Goal: Communication & Community: Answer question/provide support

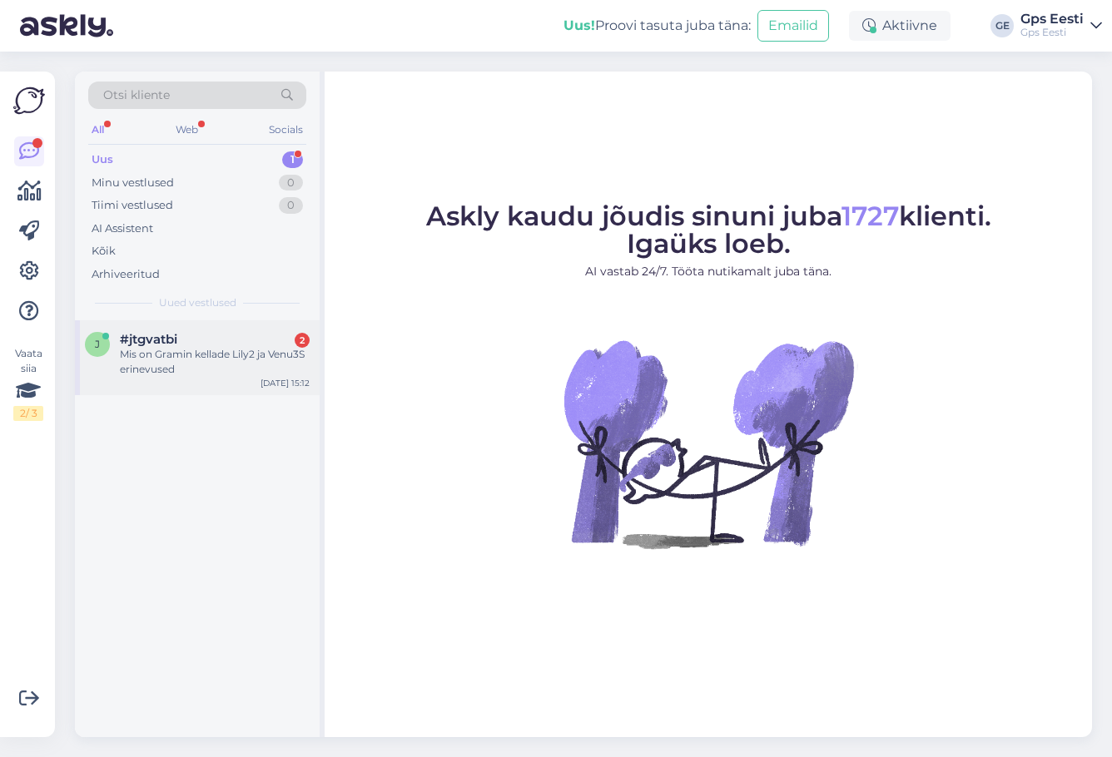
click at [176, 348] on div "Mis on Gramin kellade Lily2 ja Venu3S erinevused" at bounding box center [215, 362] width 190 height 30
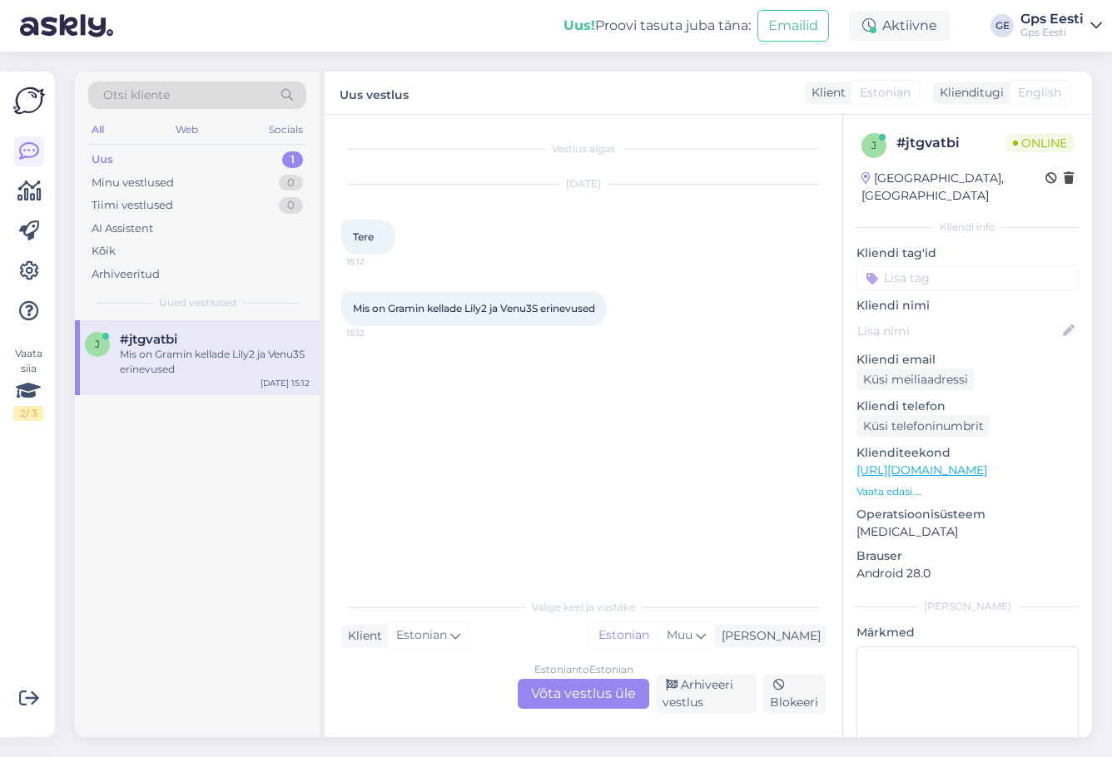
click at [566, 682] on div "Estonian to Estonian Võta vestlus üle" at bounding box center [583, 694] width 131 height 30
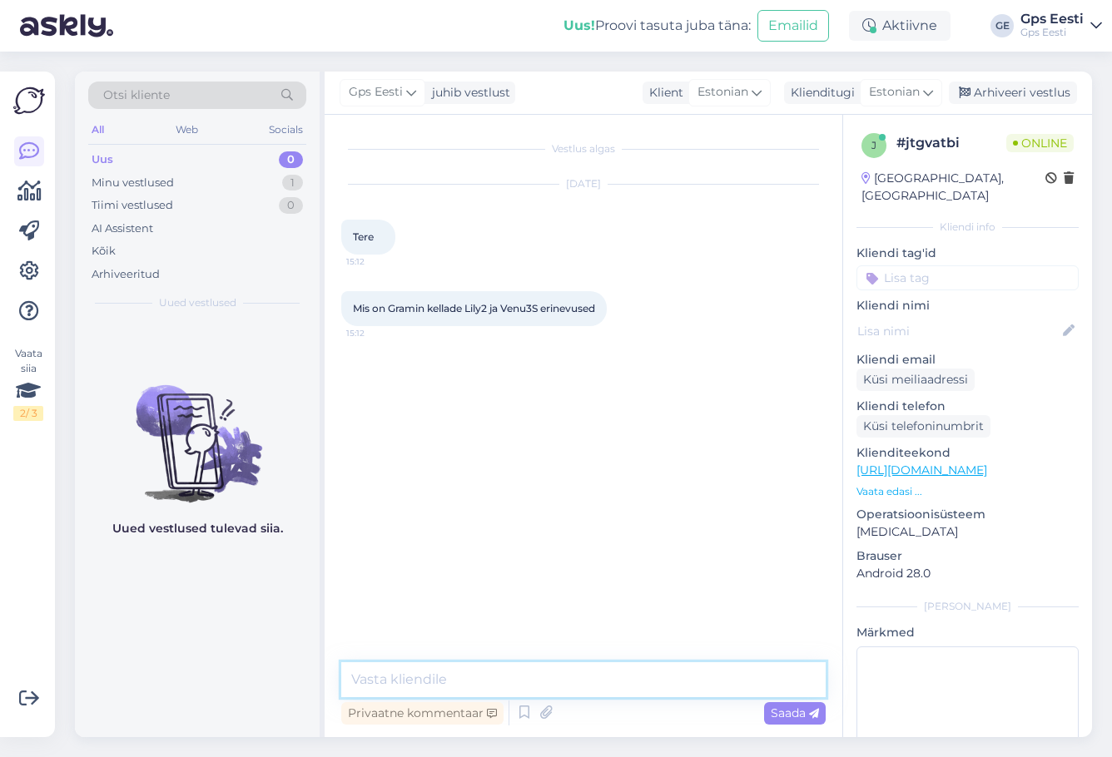
click at [475, 687] on textarea at bounding box center [583, 679] width 484 height 35
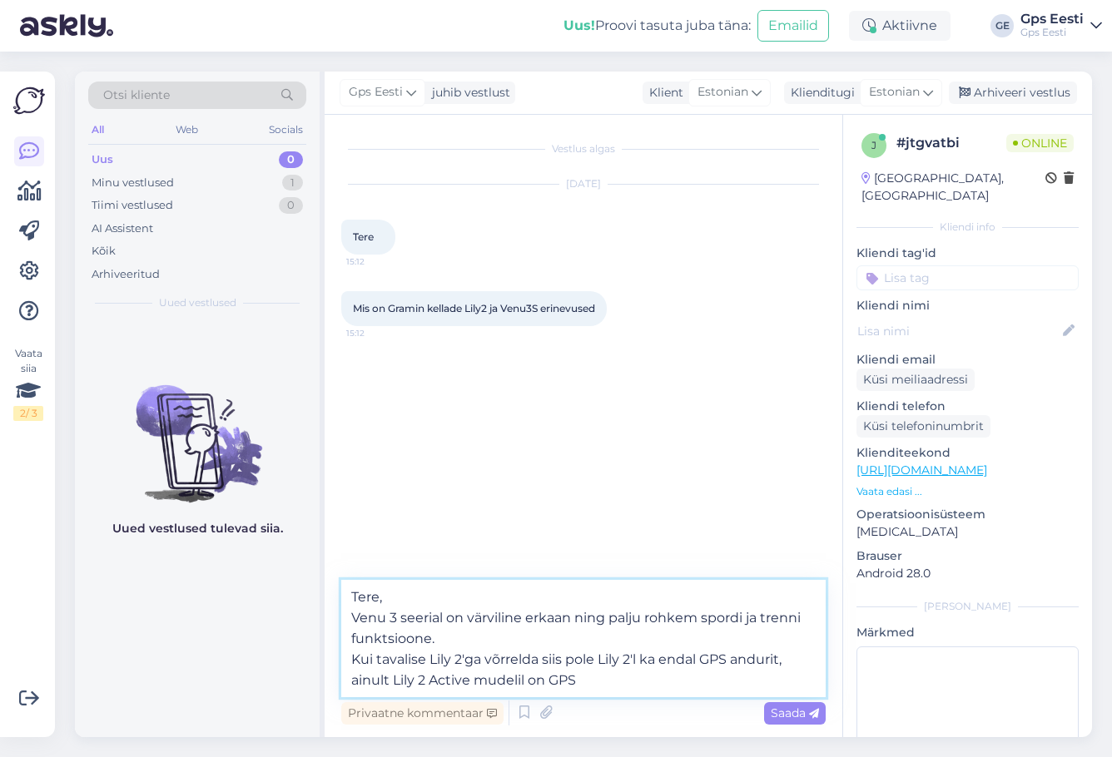
type textarea "Tere, Venu 3 seerial on värviline erkaan ning palju rohkem spordi ja trenni fun…"
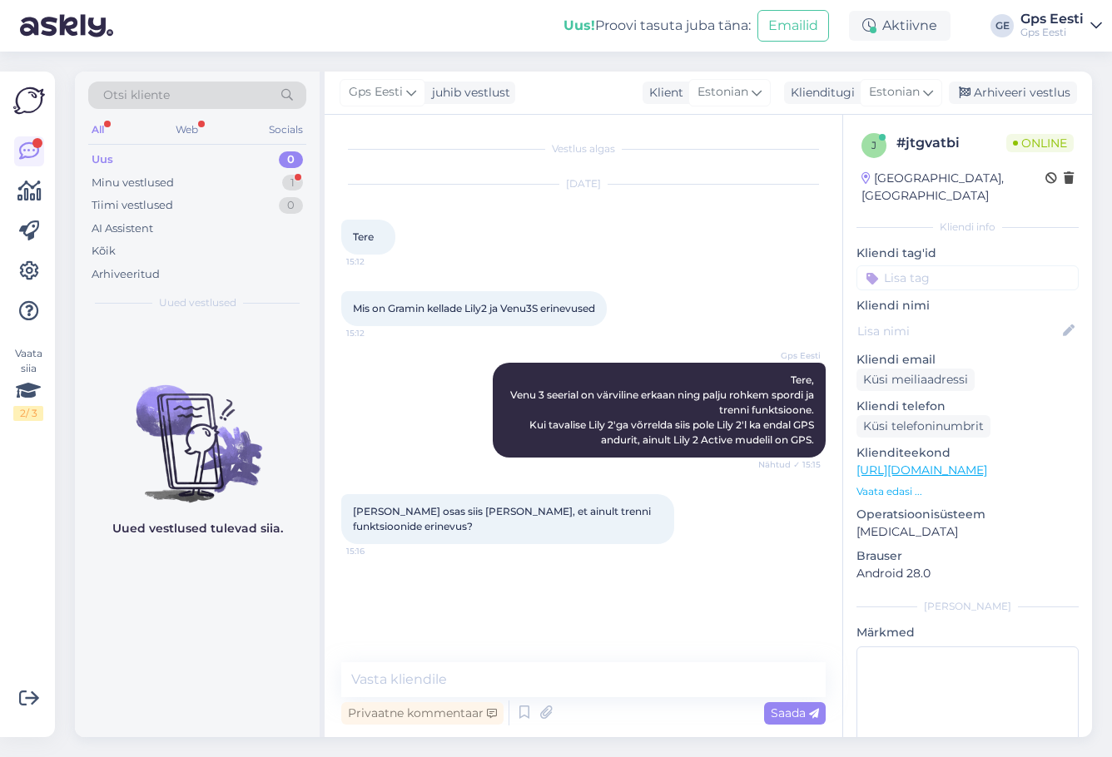
click at [987, 463] on link "https://www.gpseesti.ee/garmin-blogi-garmin-eesti/naistele-sobivad-nutikellad-j…" at bounding box center [921, 470] width 131 height 15
click at [428, 681] on textarea at bounding box center [583, 679] width 484 height 35
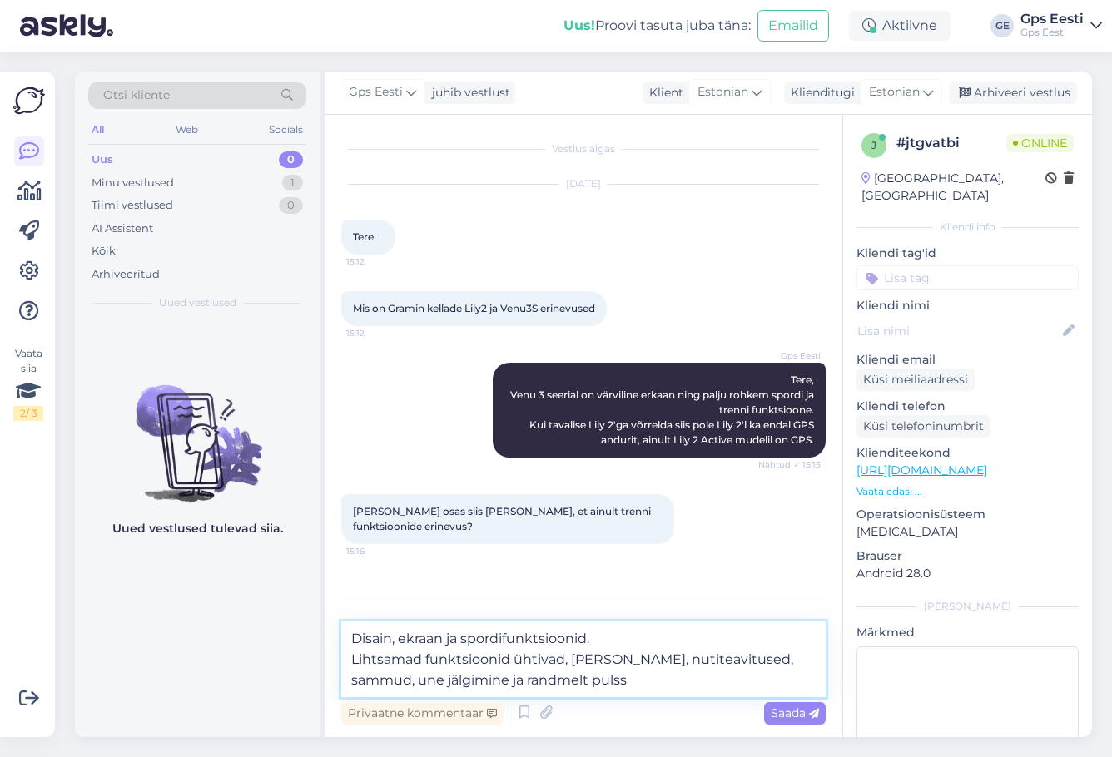
type textarea "Disain, ekraan ja spordifunktsioonid. Lihtsamad funktsioonid ühtivad, kell, nut…"
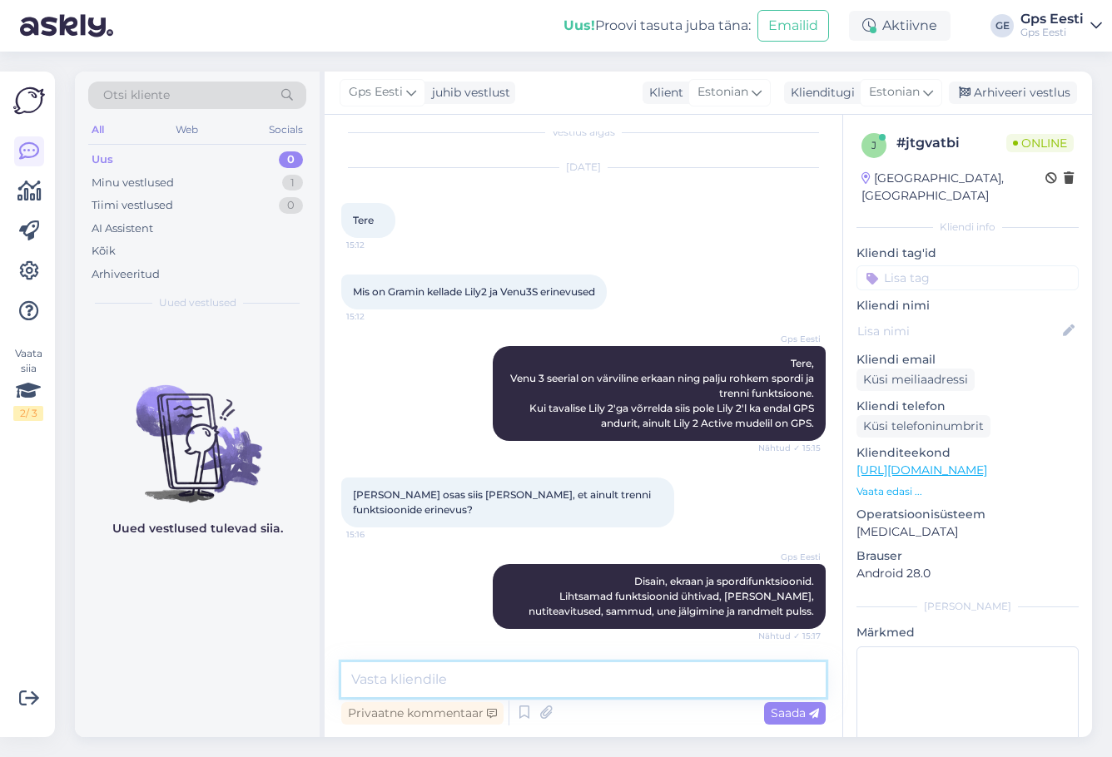
scroll to position [88, 0]
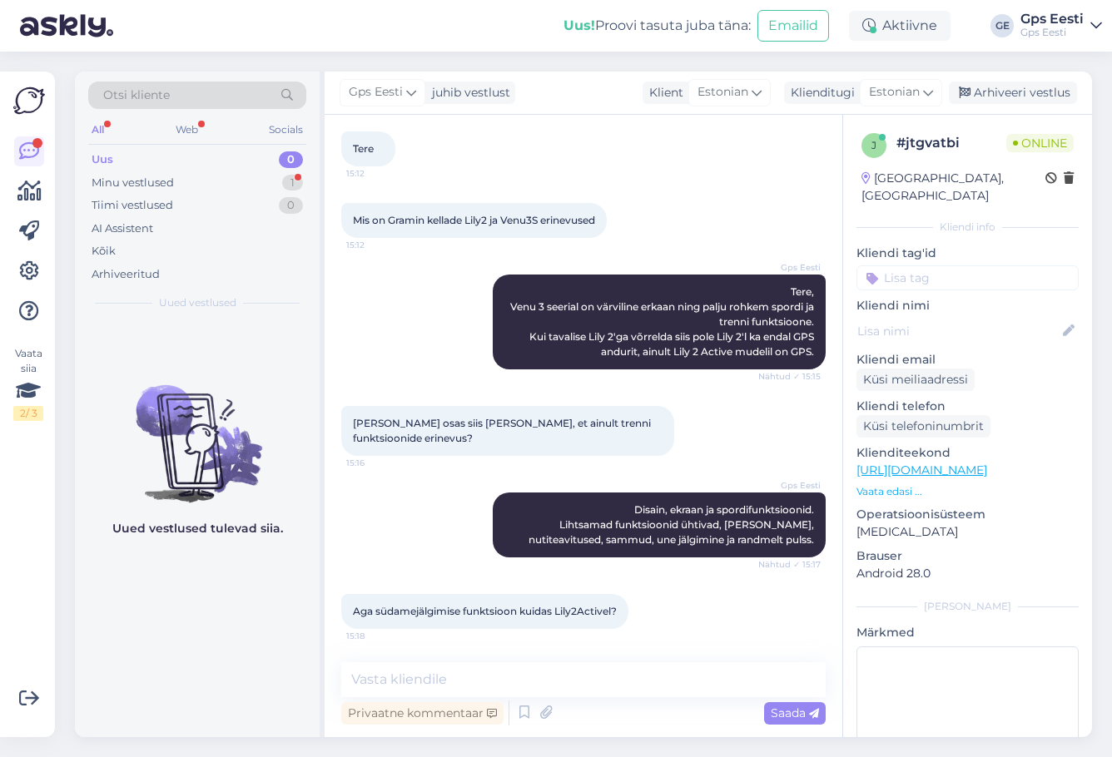
click at [253, 641] on div "Uued vestlused tulevad siia." at bounding box center [197, 528] width 245 height 417
click at [499, 678] on textarea at bounding box center [583, 679] width 484 height 35
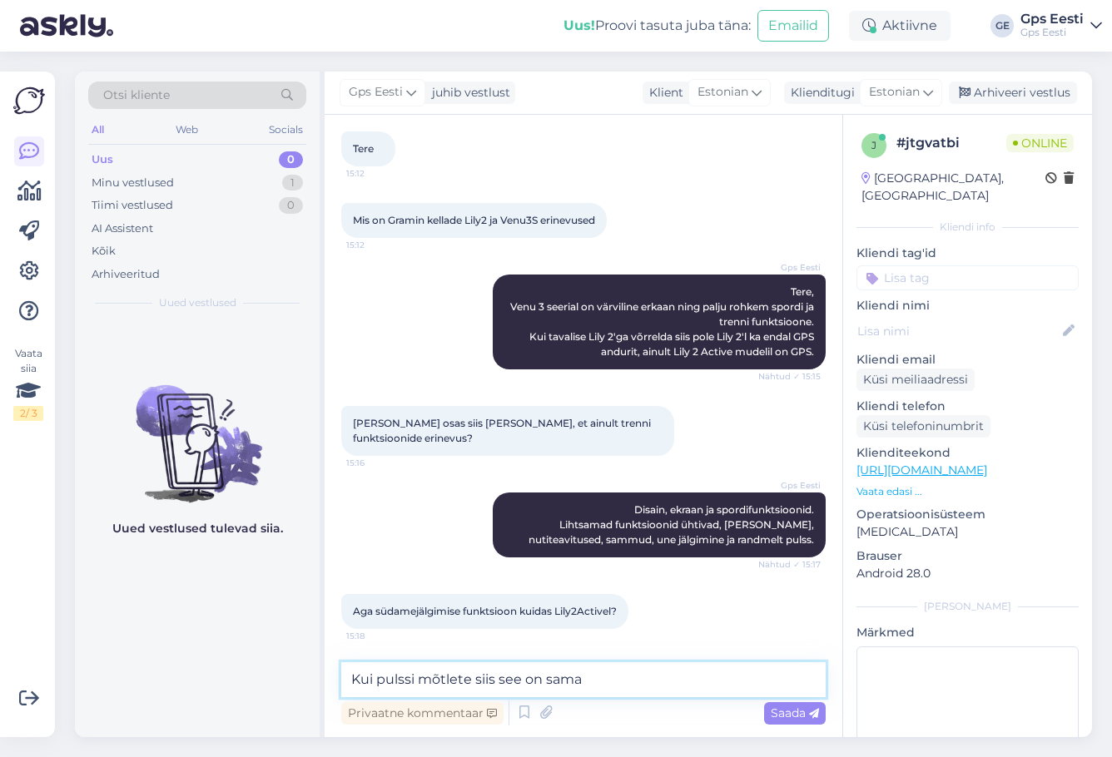
type textarea "Kui pulssi mõtlete siis see on sama."
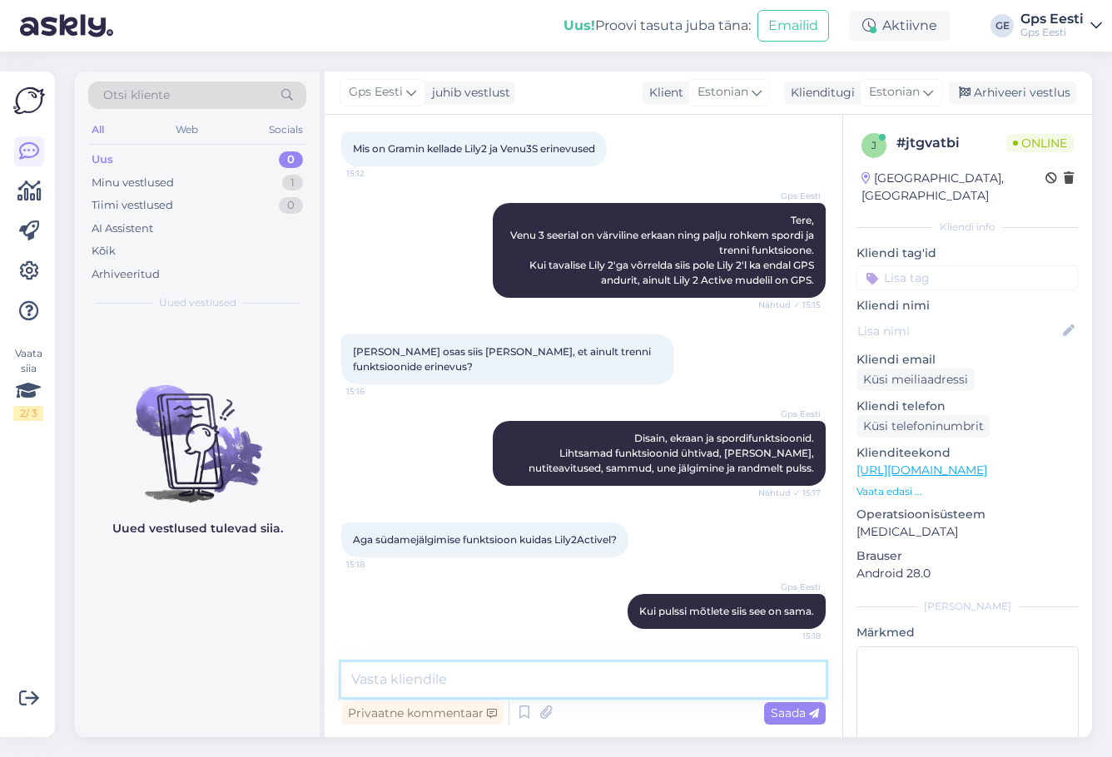
click at [621, 674] on textarea at bounding box center [583, 679] width 484 height 35
click at [584, 687] on textarea at bounding box center [583, 679] width 484 height 35
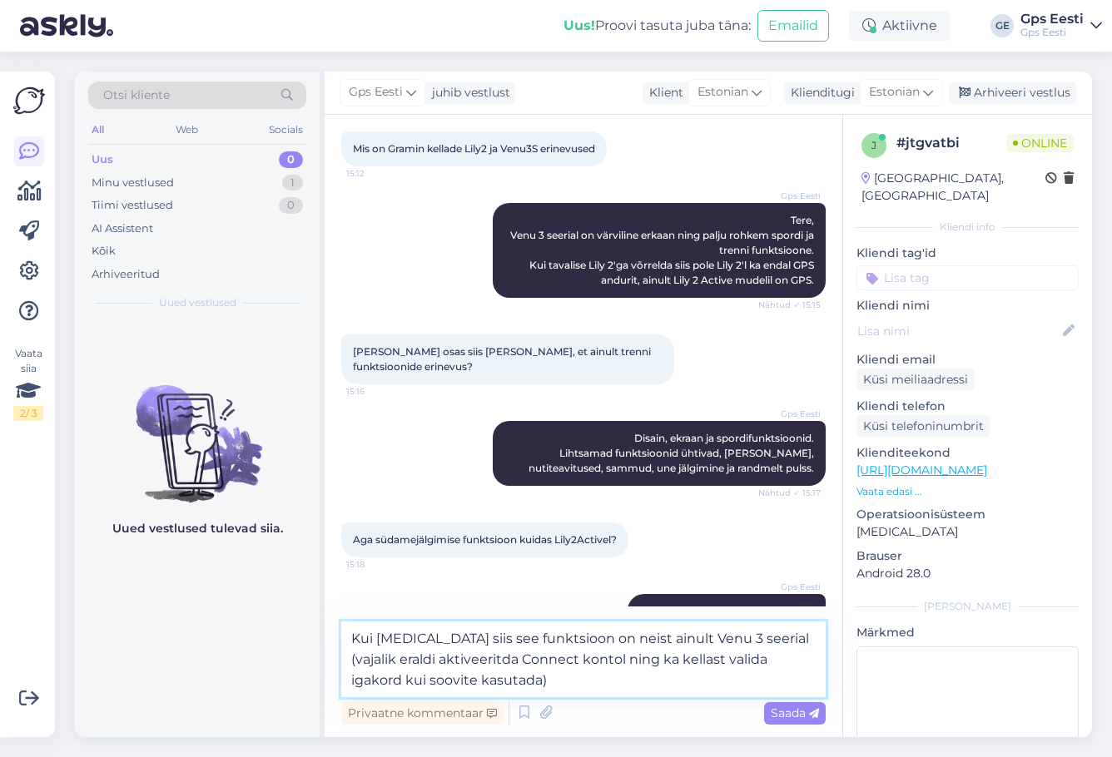
type textarea "Kui EKG siis see funktsioon on neist ainult Venu 3 seerial (vajalik eraldi akti…"
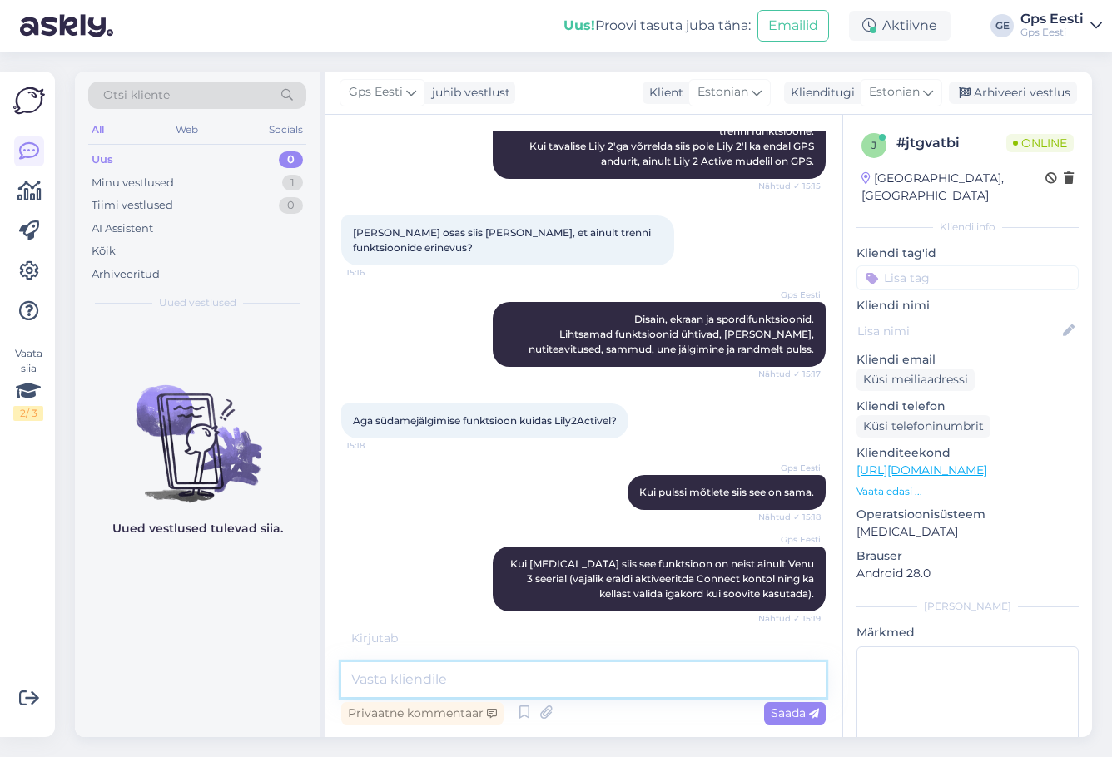
scroll to position [333, 0]
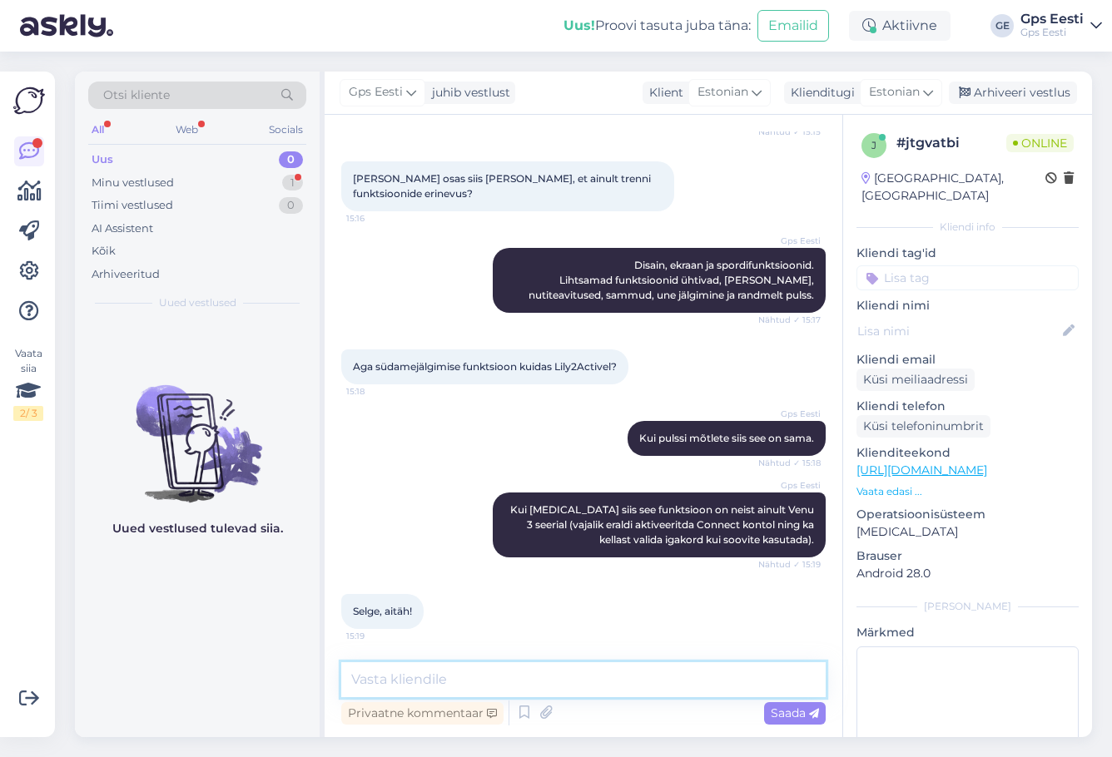
click at [417, 678] on textarea at bounding box center [583, 679] width 484 height 35
type textarea "Saab kuidagi veel abiks olla?"
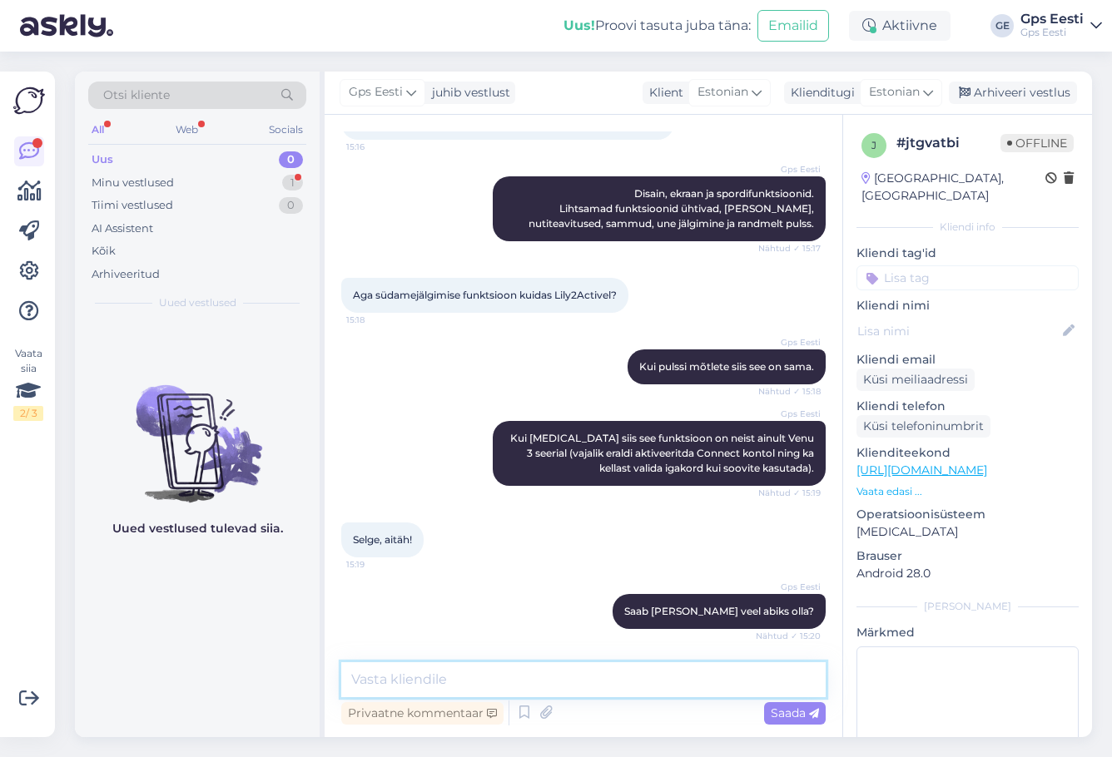
scroll to position [491, 0]
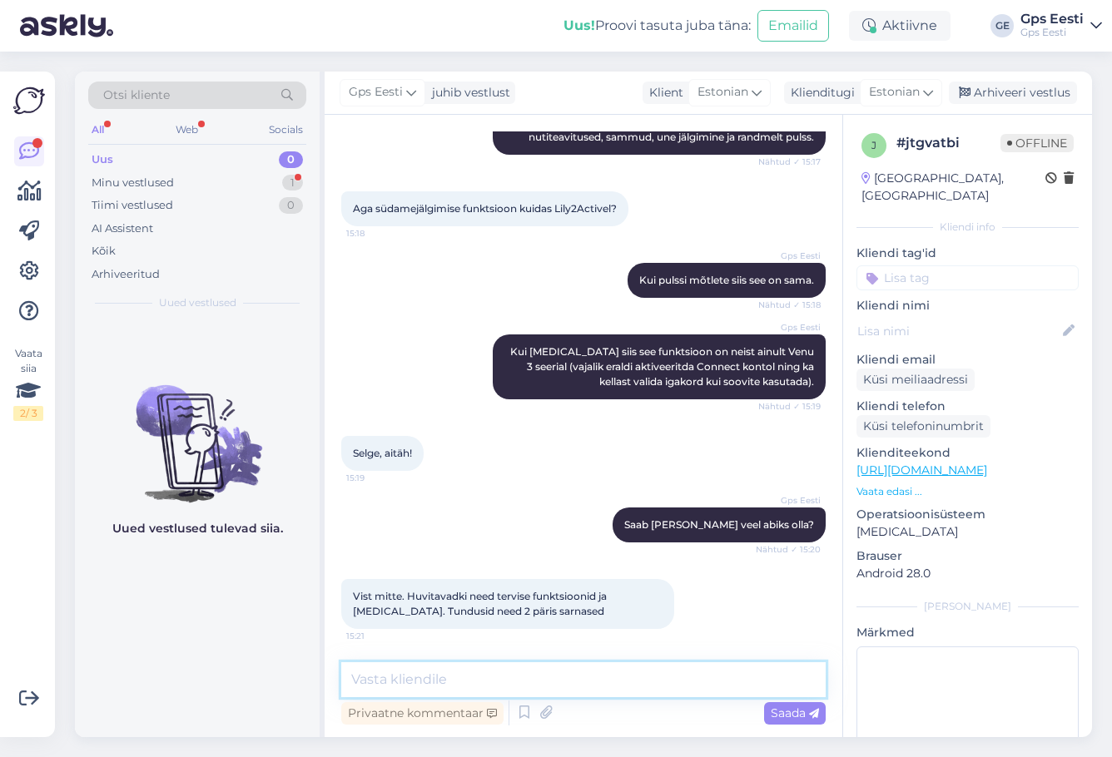
click at [524, 674] on textarea at bounding box center [583, 679] width 484 height 35
click at [1015, 87] on div "Arhiveeri vestlus" at bounding box center [1013, 93] width 128 height 22
